Goal: Navigation & Orientation: Find specific page/section

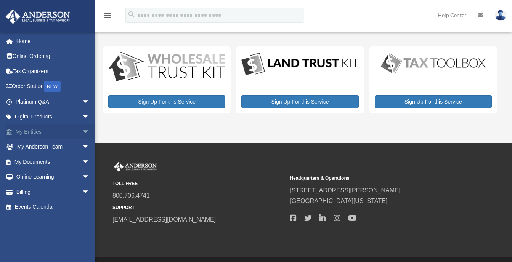
click at [35, 130] on link "My Entities arrow_drop_down" at bounding box center [53, 131] width 96 height 15
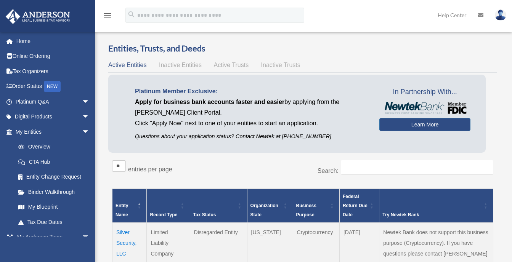
scroll to position [89, 0]
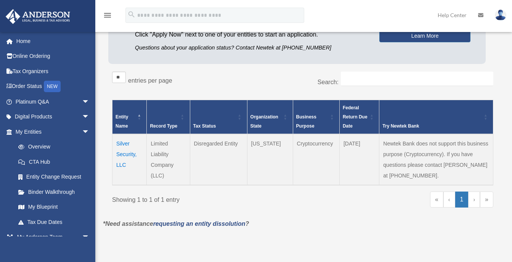
click at [122, 152] on td "Silver Security, LLC" at bounding box center [129, 159] width 34 height 51
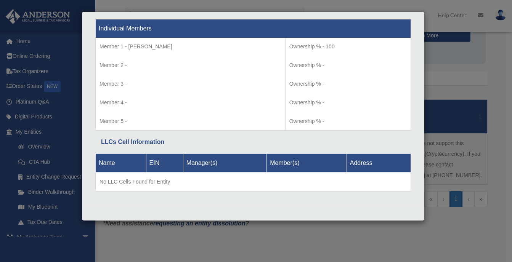
scroll to position [178, 0]
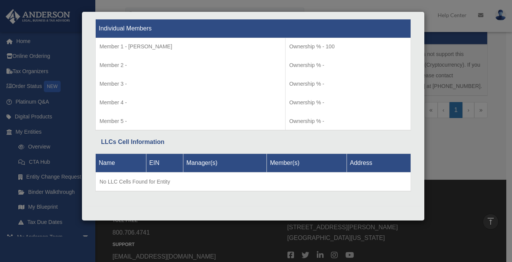
click at [452, 144] on div "Details × Articles Sent Organizational Date" at bounding box center [256, 131] width 512 height 262
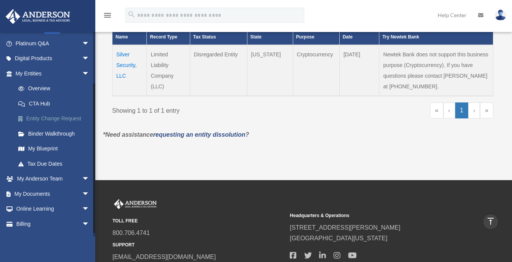
scroll to position [70, 0]
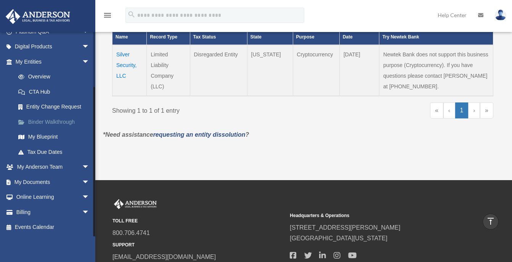
click at [52, 121] on link "Binder Walkthrough" at bounding box center [56, 121] width 90 height 15
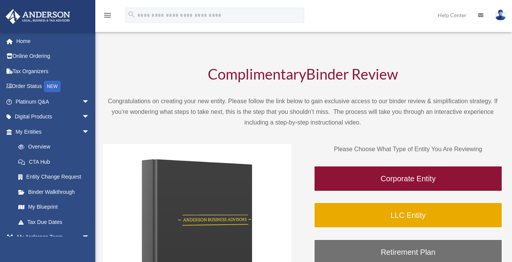
scroll to position [89, 0]
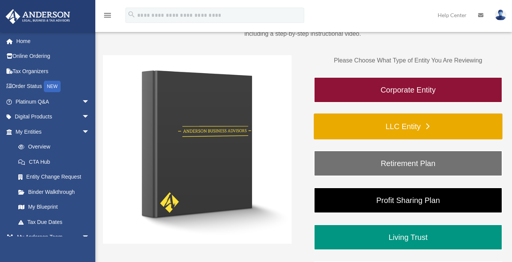
click at [406, 127] on link "LLC Entity" at bounding box center [408, 127] width 189 height 26
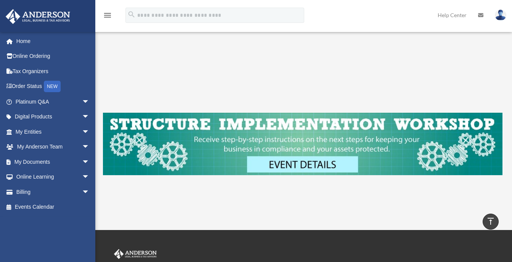
scroll to position [267, 0]
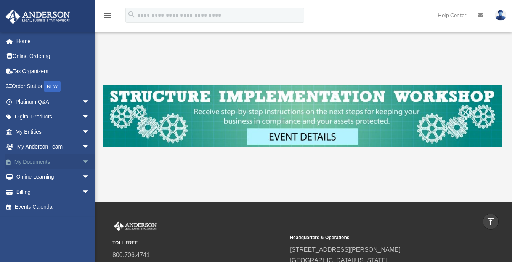
click at [82, 161] on span "arrow_drop_down" at bounding box center [89, 162] width 15 height 16
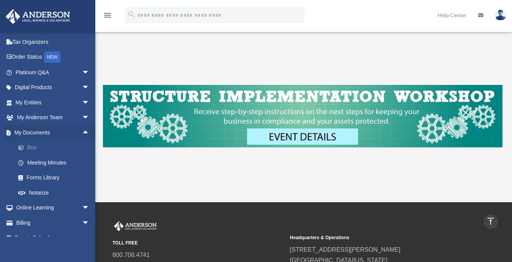
scroll to position [40, 0]
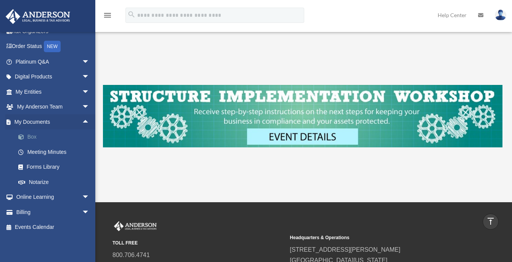
click at [28, 136] on link "Box" at bounding box center [56, 137] width 90 height 15
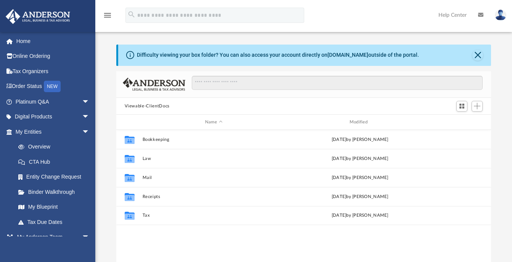
scroll to position [168, 369]
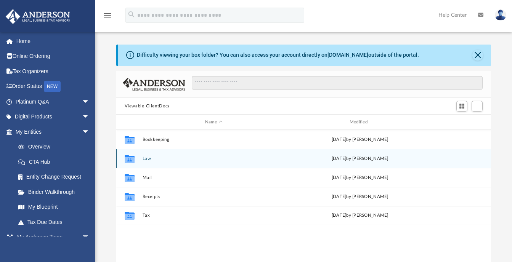
click at [144, 159] on button "Law" at bounding box center [213, 158] width 143 height 5
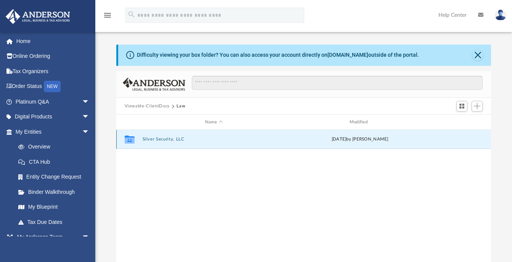
click at [157, 138] on button "Silver Security, LLC" at bounding box center [213, 139] width 143 height 5
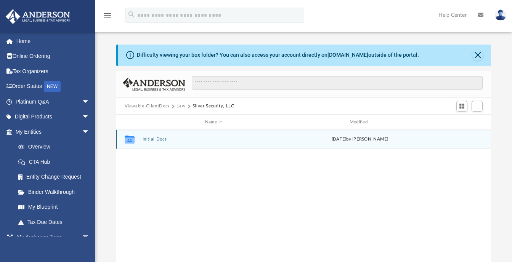
scroll to position [89, 0]
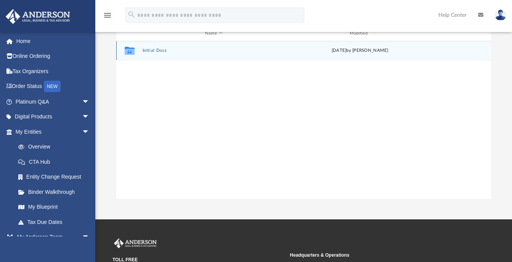
click at [157, 48] on button "Initial Docs" at bounding box center [213, 50] width 143 height 5
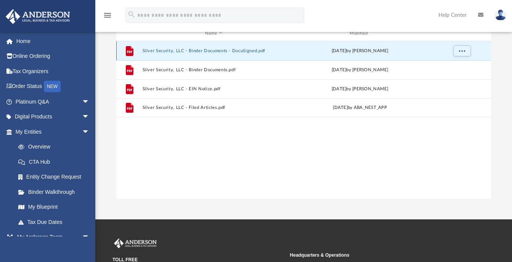
click at [212, 49] on button "Silver Security, LLC - Binder Documents - DocuSigned.pdf" at bounding box center [213, 50] width 143 height 5
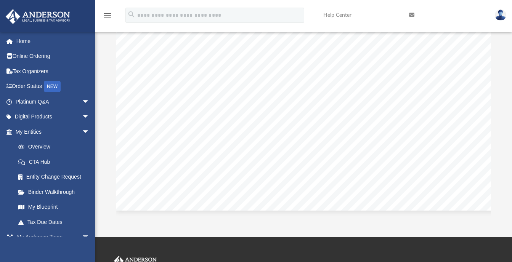
scroll to position [33875, 0]
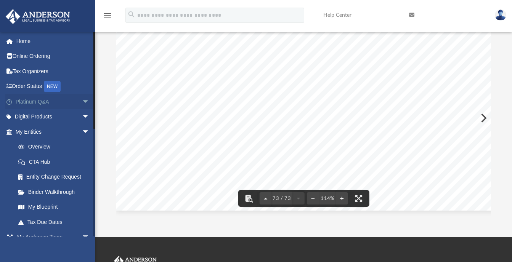
click at [36, 99] on link "Platinum Q&A arrow_drop_down" at bounding box center [53, 101] width 96 height 15
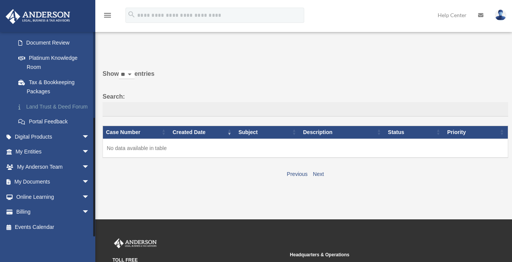
scroll to position [89, 0]
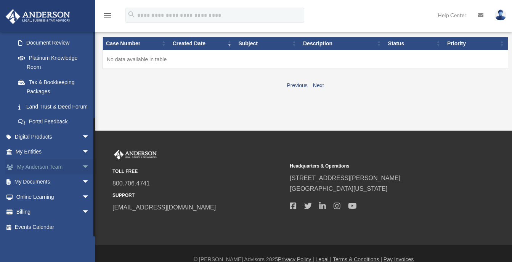
click at [82, 166] on span "arrow_drop_down" at bounding box center [89, 167] width 15 height 16
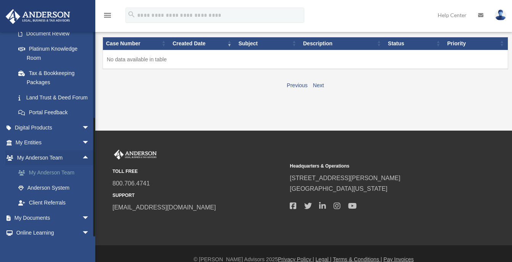
click at [49, 181] on link "My Anderson Team" at bounding box center [56, 172] width 90 height 15
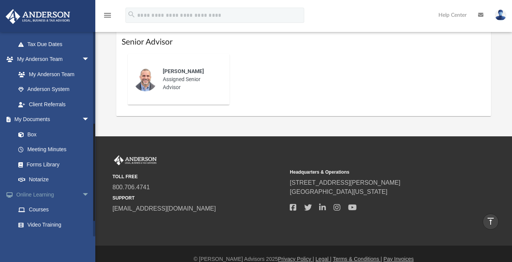
scroll to position [221, 0]
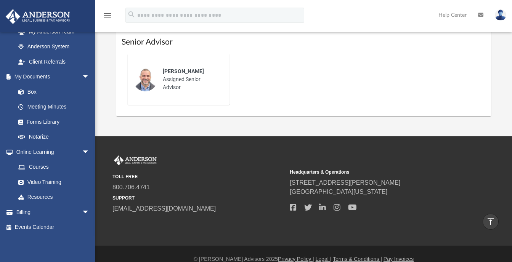
click at [502, 13] on img at bounding box center [500, 15] width 11 height 11
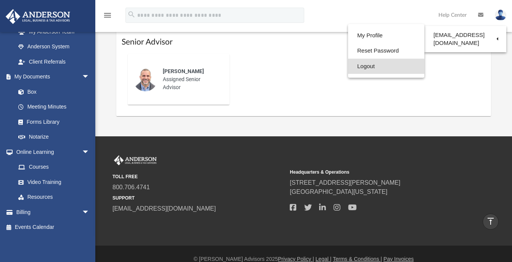
click at [362, 66] on link "Logout" at bounding box center [386, 67] width 76 height 16
